Goal: Transaction & Acquisition: Purchase product/service

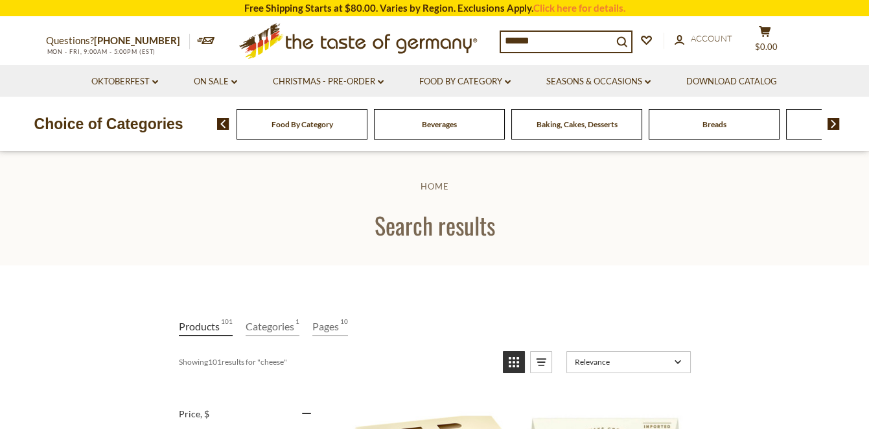
click at [576, 41] on input "******" at bounding box center [557, 41] width 112 height 18
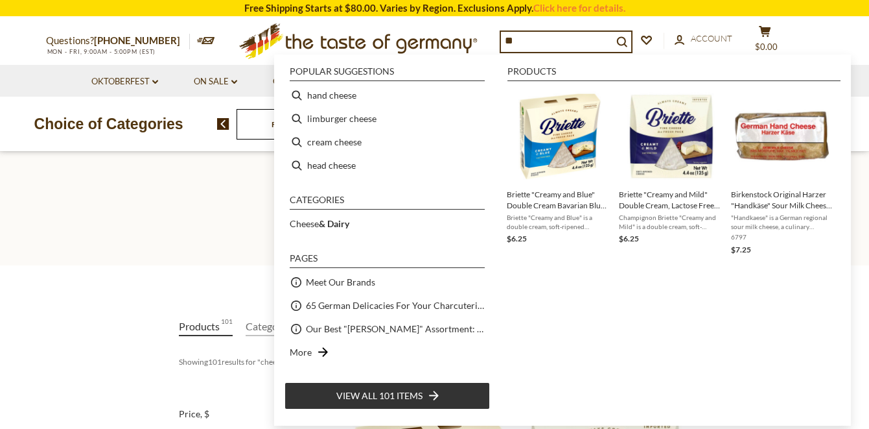
type input "*"
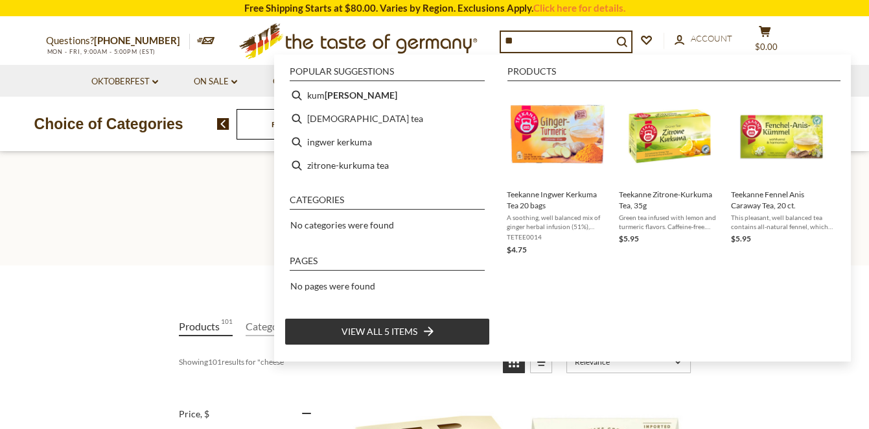
type input "*"
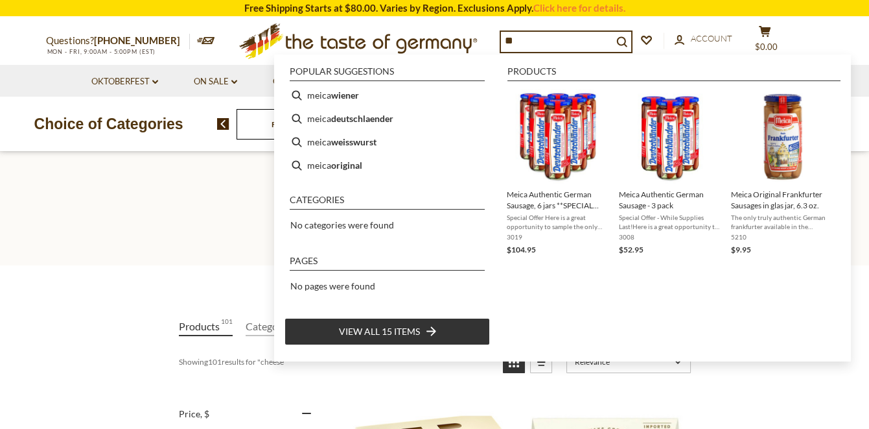
type input "*"
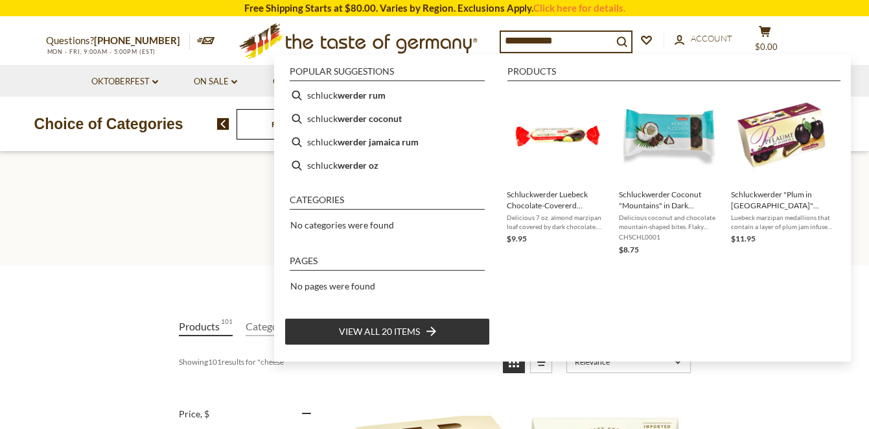
type input "**********"
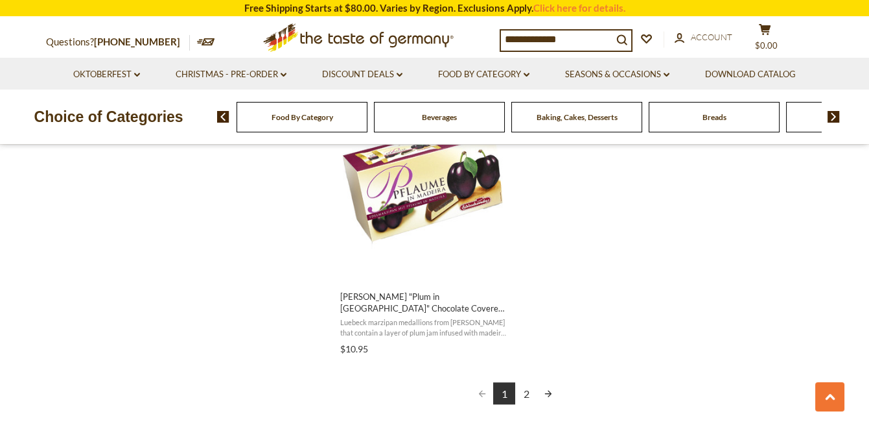
scroll to position [2347, 0]
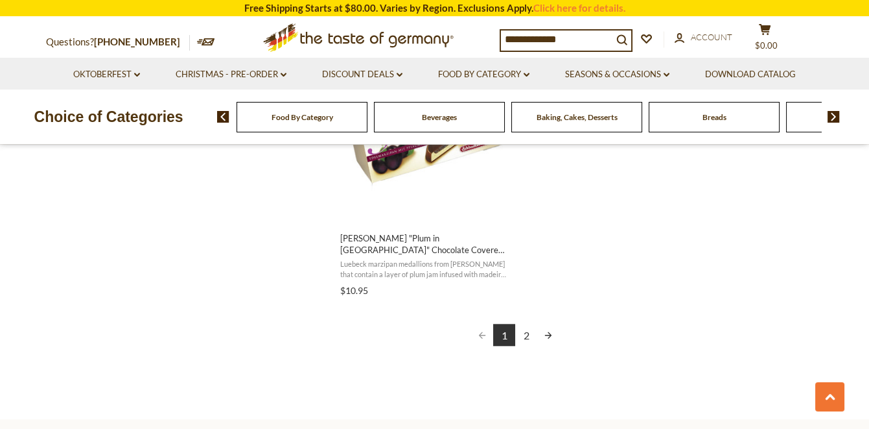
click at [527, 333] on link "2" at bounding box center [526, 334] width 22 height 22
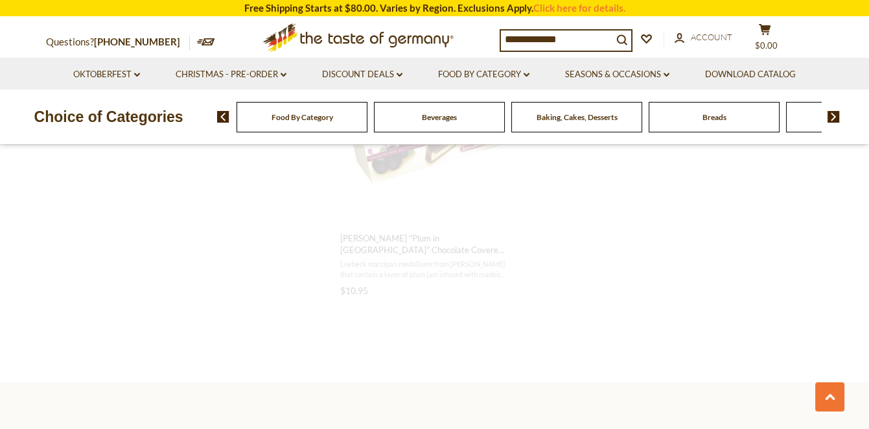
scroll to position [1949, 0]
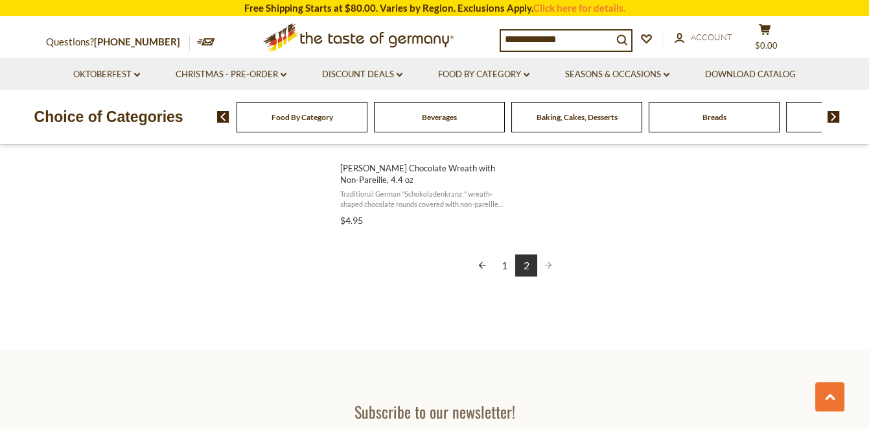
scroll to position [1026, 0]
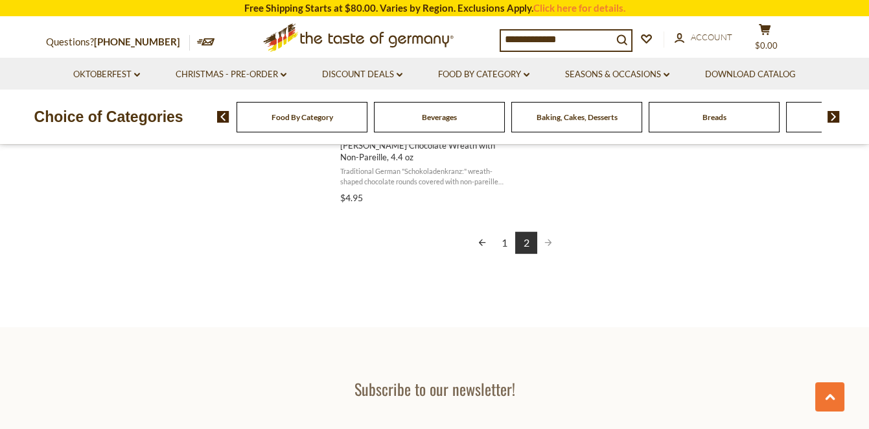
click at [504, 238] on link "1" at bounding box center [504, 242] width 22 height 22
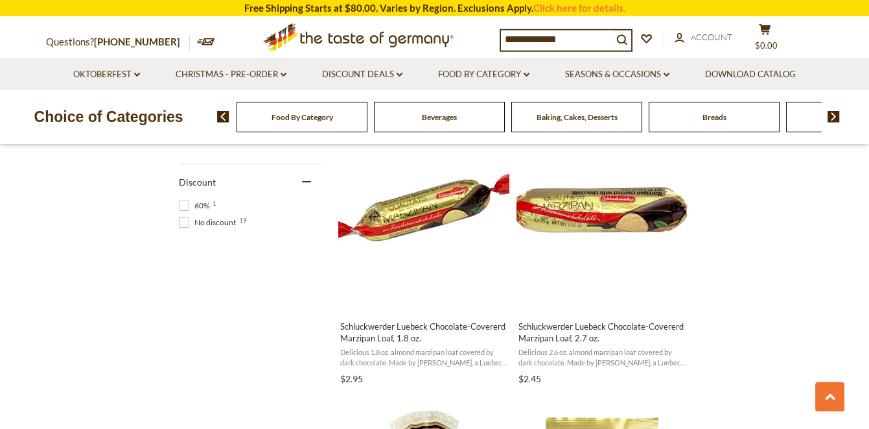
scroll to position [858, 0]
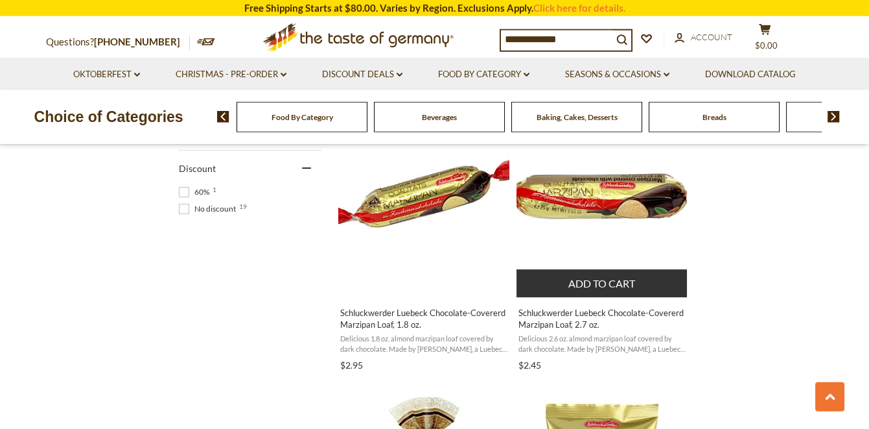
click at [615, 190] on img "Schluckwerder Luebeck Chocolate-Covererd Marzipan Loaf, 2.7 oz." at bounding box center [603, 200] width 172 height 172
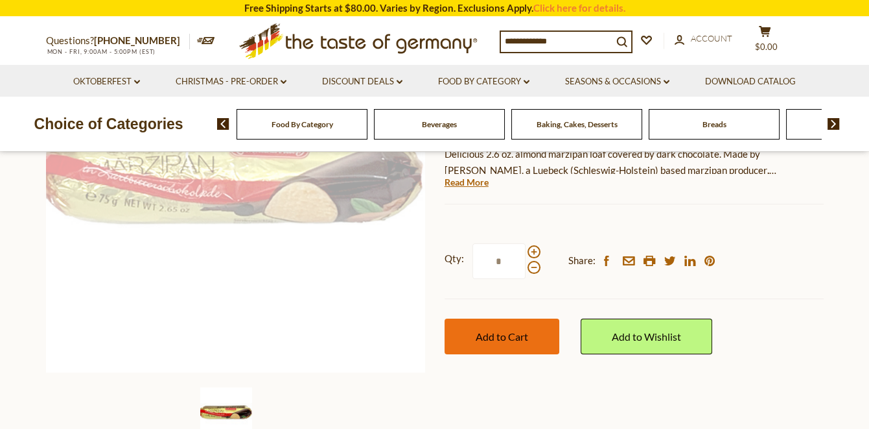
scroll to position [227, 0]
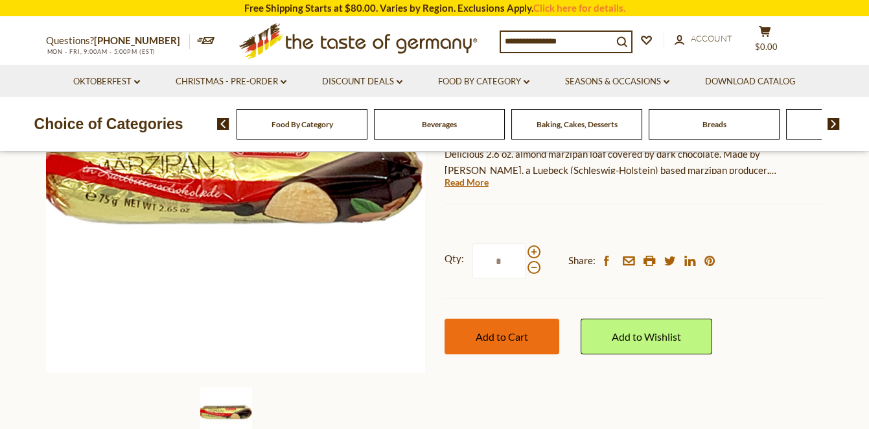
click at [510, 336] on span "Add to Cart" at bounding box center [502, 336] width 53 height 12
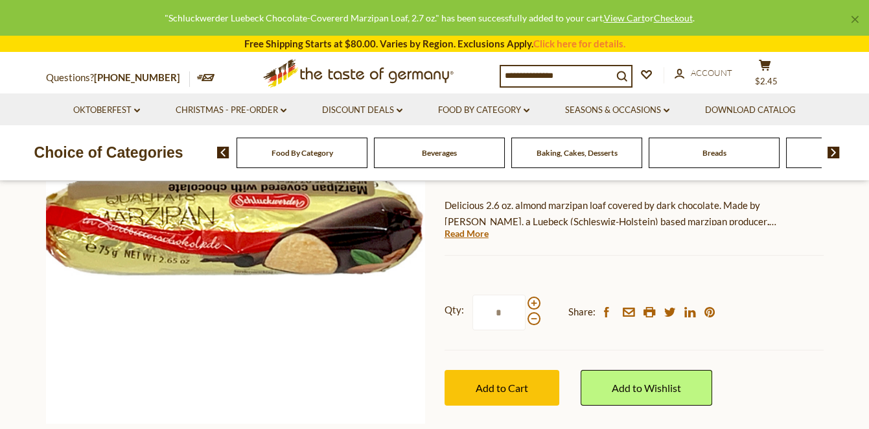
scroll to position [96, 0]
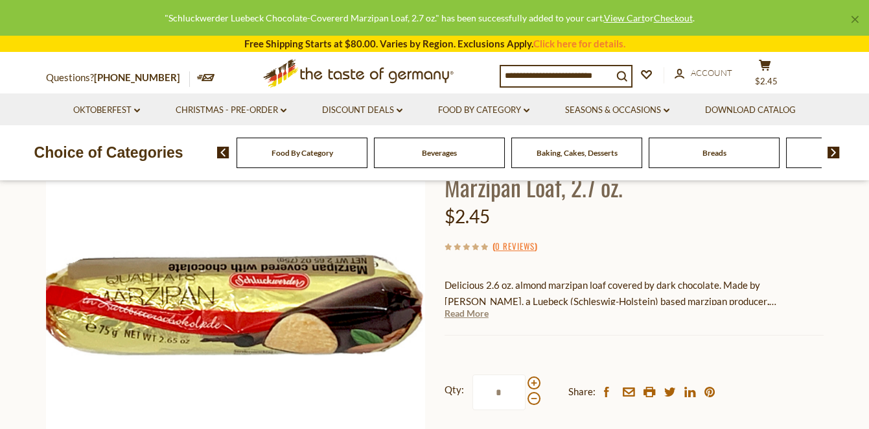
click at [464, 312] on link "Read More" at bounding box center [467, 313] width 44 height 13
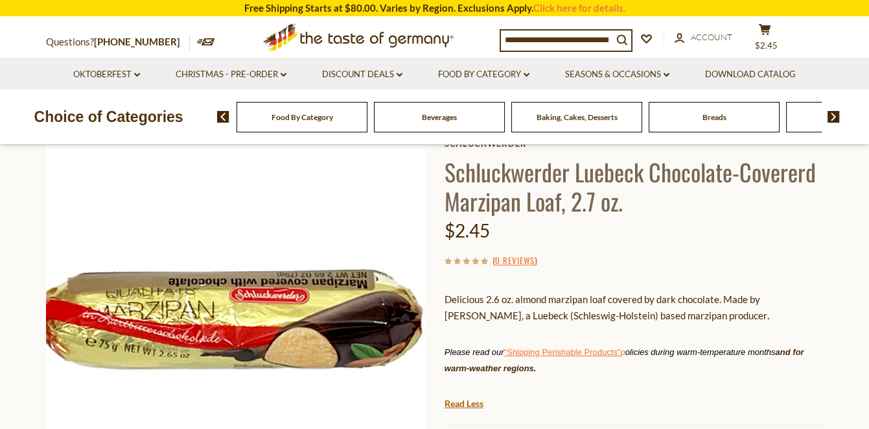
scroll to position [33, 0]
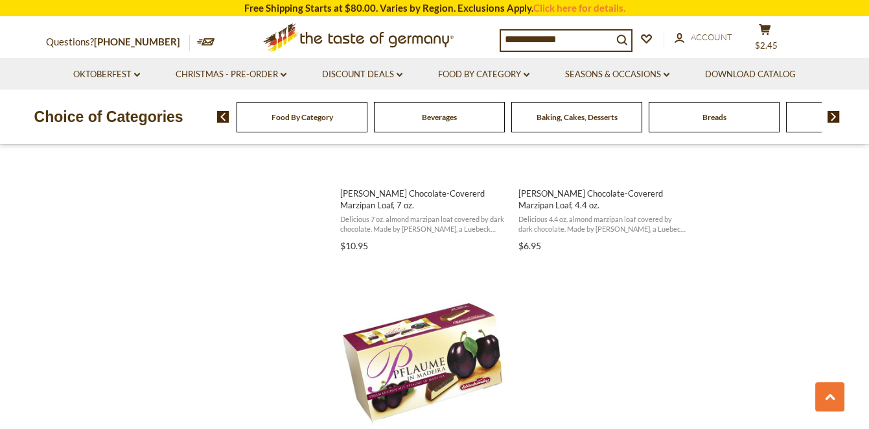
scroll to position [2175, 0]
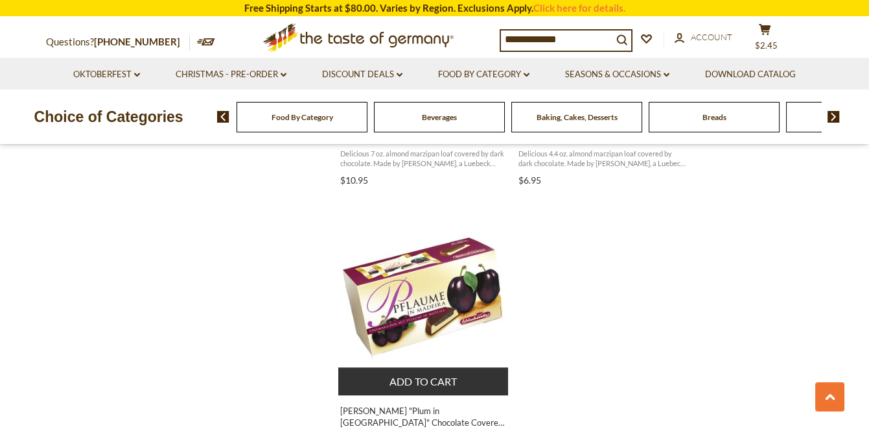
click at [454, 264] on img "Carstens" at bounding box center [424, 298] width 172 height 172
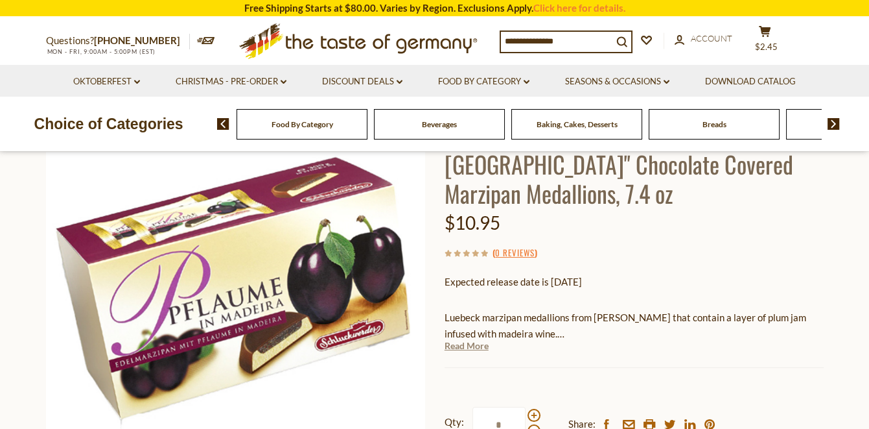
click at [473, 339] on link "Read More" at bounding box center [467, 345] width 44 height 13
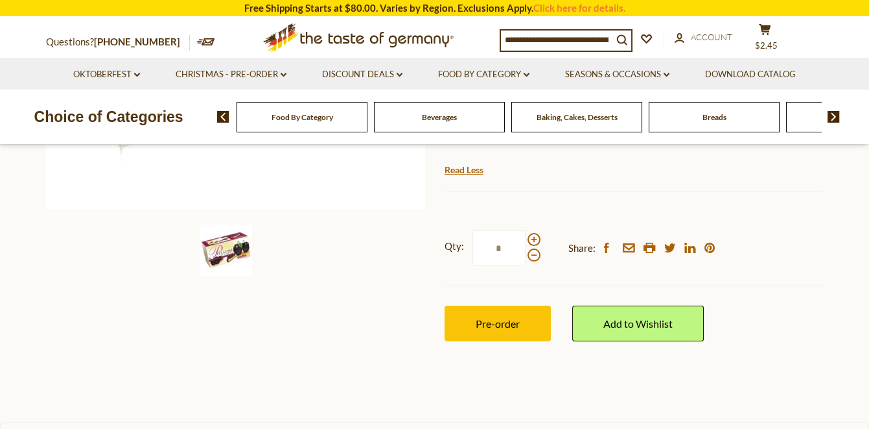
scroll to position [434, 0]
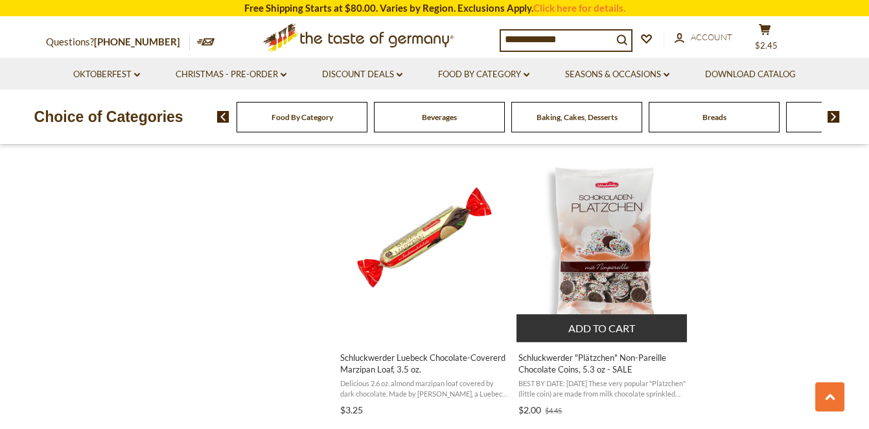
scroll to position [1663, 0]
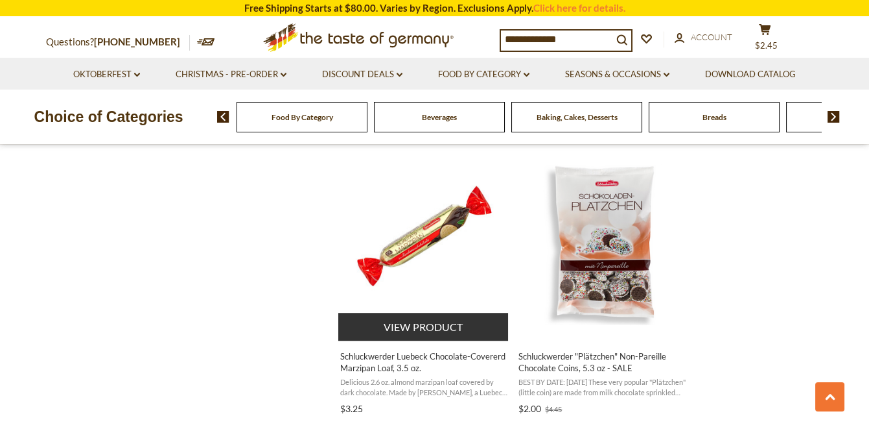
click at [438, 270] on img "Schluckwerder Luebeck Chocolate-Covererd Marzipan Loaf, 3.5 oz." at bounding box center [424, 244] width 172 height 172
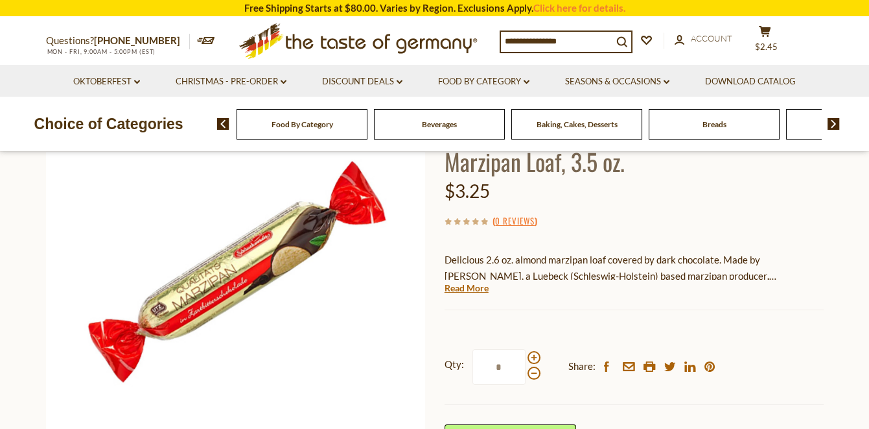
scroll to position [121, 0]
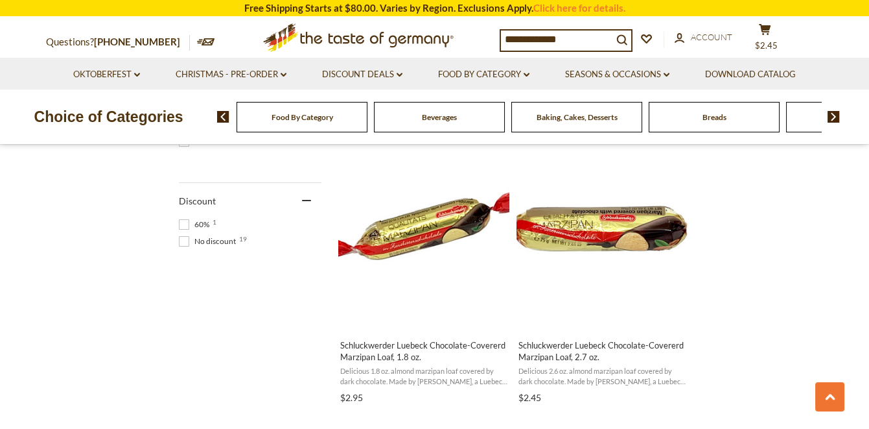
scroll to position [854, 0]
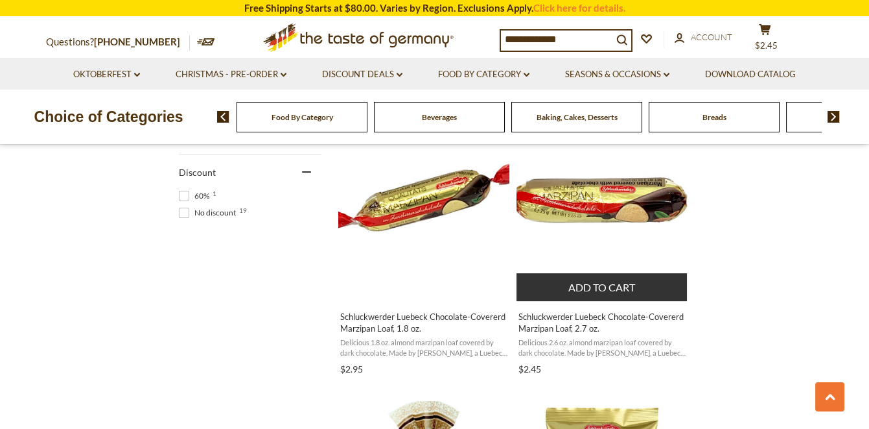
click at [616, 237] on img "Schluckwerder Luebeck Chocolate-Covererd Marzipan Loaf, 2.7 oz." at bounding box center [603, 204] width 172 height 172
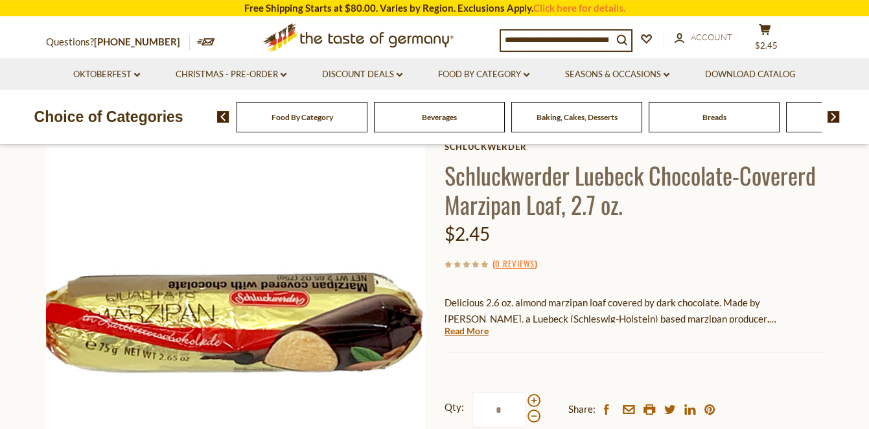
scroll to position [78, 0]
click at [480, 331] on link "Read More" at bounding box center [467, 331] width 44 height 13
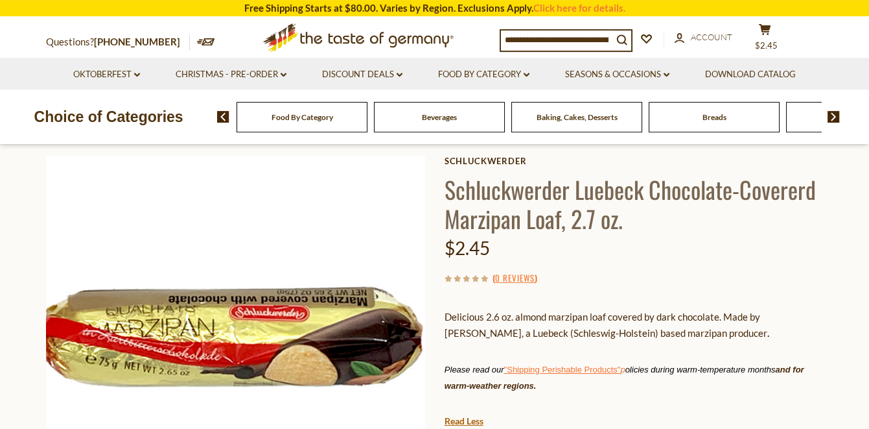
scroll to position [61, 0]
